Goal: Navigation & Orientation: Find specific page/section

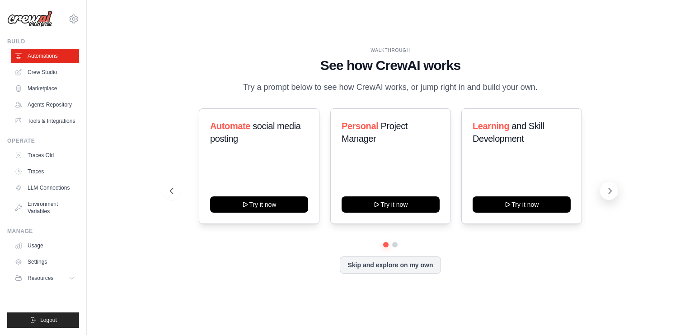
click at [607, 191] on icon at bounding box center [610, 191] width 9 height 9
click at [54, 100] on link "Agents Repository" at bounding box center [46, 105] width 68 height 14
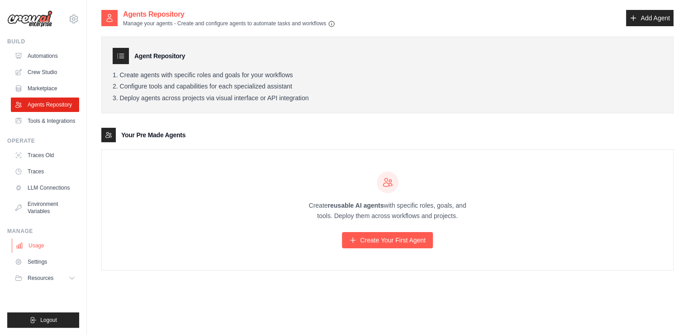
click at [38, 247] on link "Usage" at bounding box center [46, 246] width 68 height 14
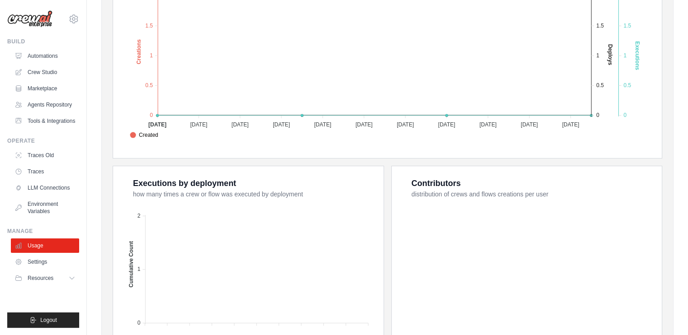
scroll to position [318, 0]
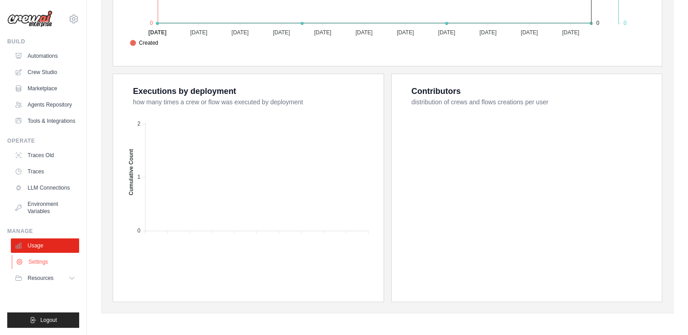
click at [43, 256] on link "Settings" at bounding box center [46, 262] width 68 height 14
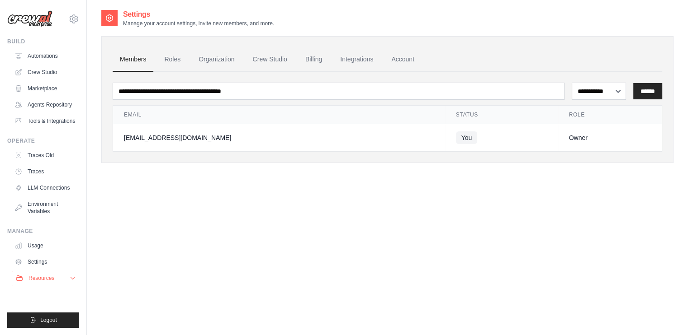
click at [51, 275] on span "Resources" at bounding box center [41, 278] width 26 height 7
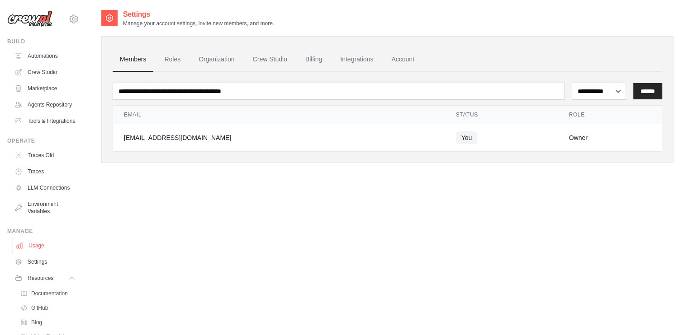
scroll to position [61, 0]
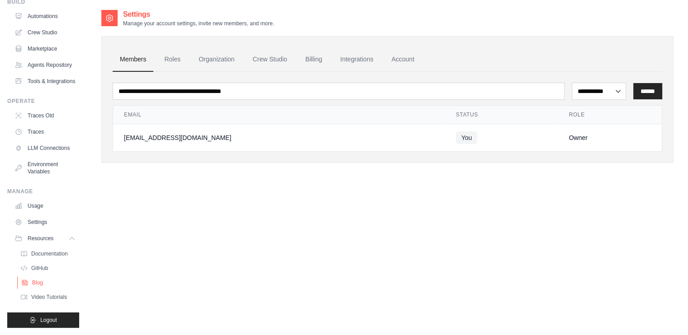
click at [43, 282] on link "Blog" at bounding box center [48, 283] width 63 height 13
